Goal: Task Accomplishment & Management: Manage account settings

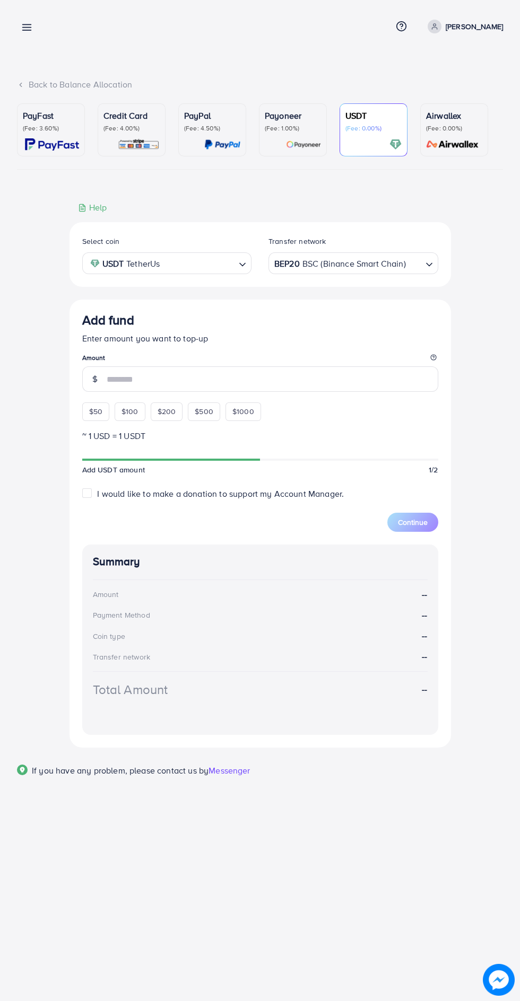
click at [54, 35] on div "Add fund Help Center Contact Support Term and policy About Us [PERSON_NAME] Pro…" at bounding box center [260, 27] width 486 height 28
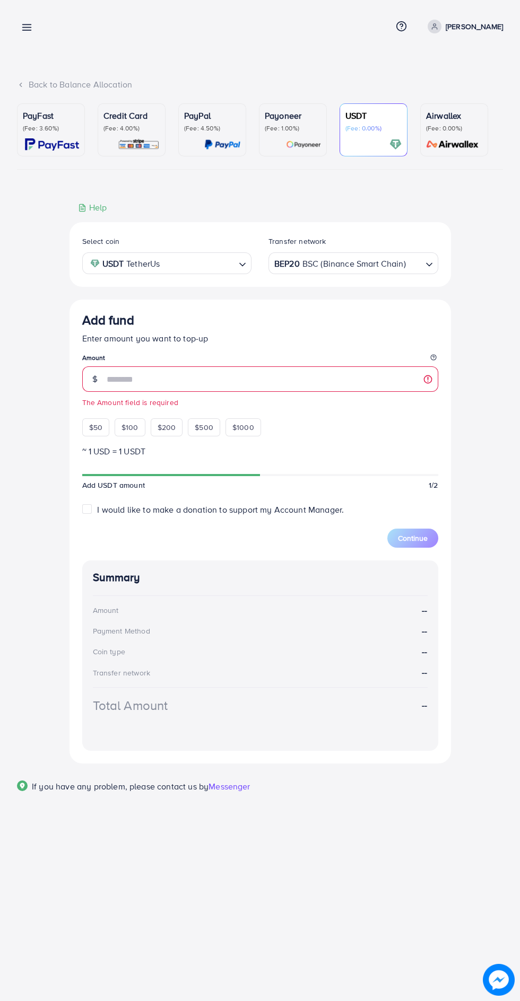
click at [27, 25] on line at bounding box center [27, 25] width 8 height 0
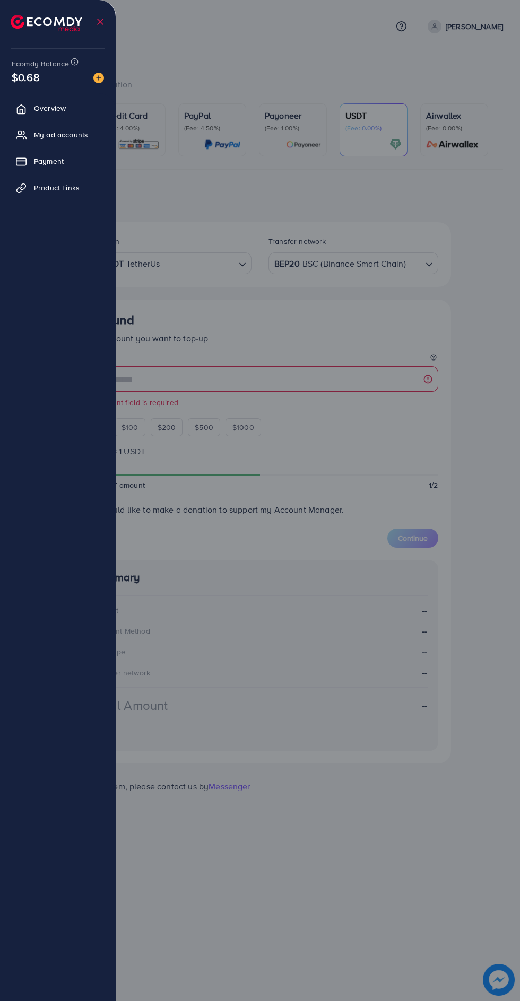
click at [31, 15] on img at bounding box center [47, 23] width 72 height 16
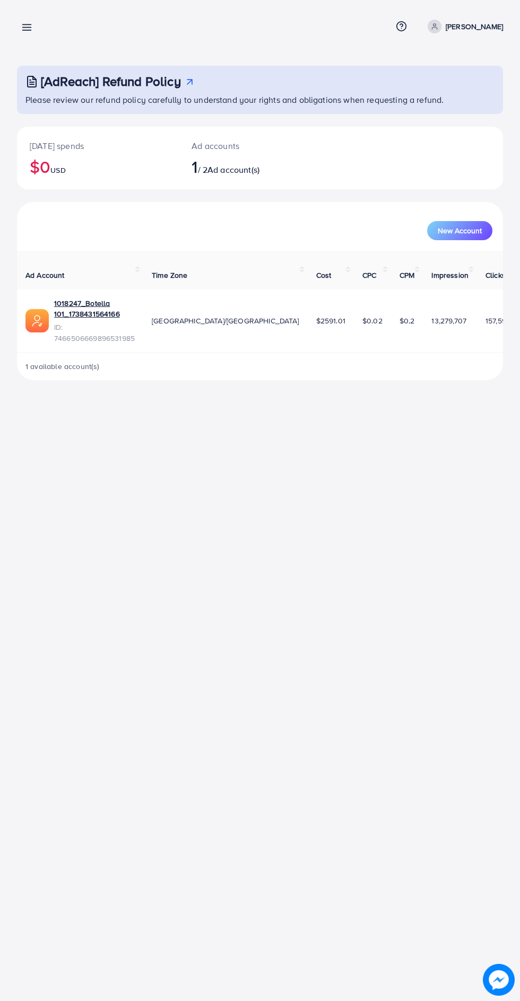
click at [27, 25] on line at bounding box center [27, 25] width 8 height 0
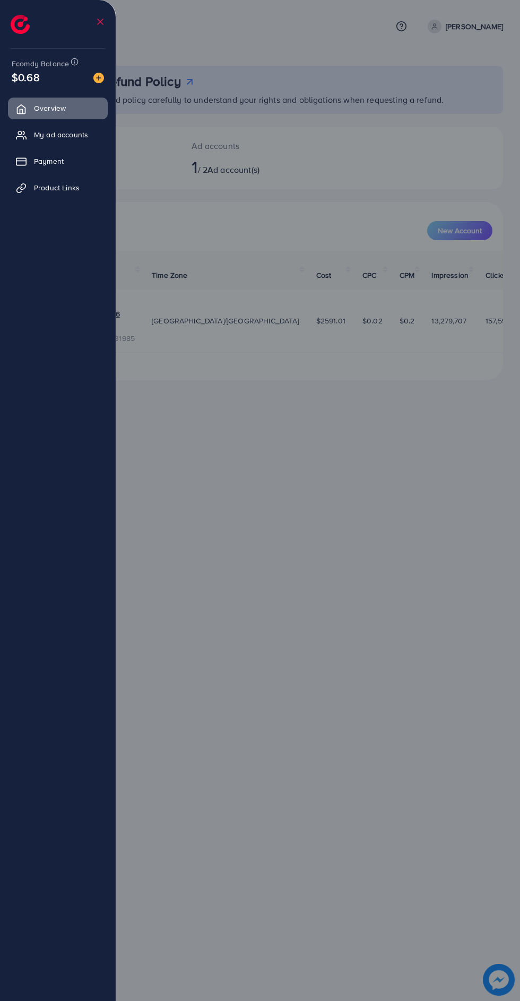
click at [39, 134] on span "My ad accounts" at bounding box center [61, 134] width 54 height 11
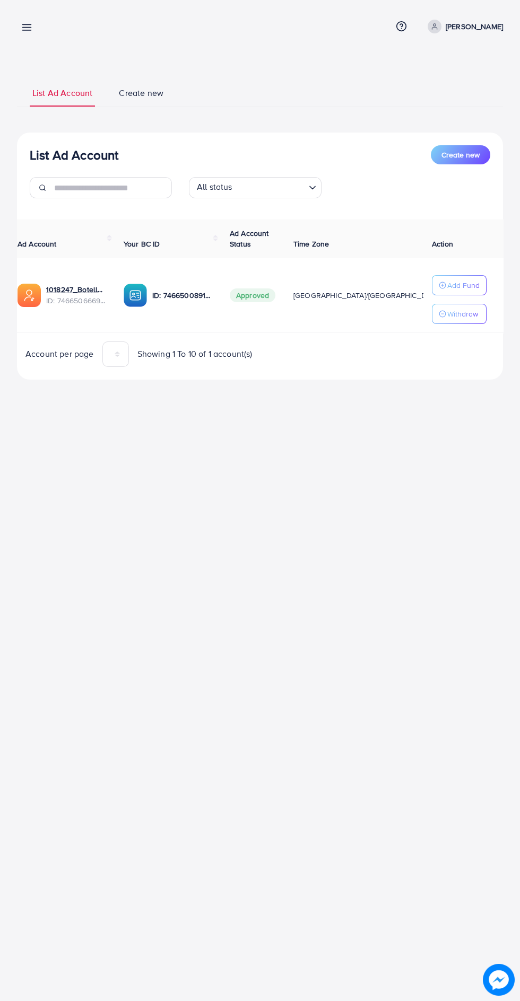
scroll to position [0, 20]
